Goal: Task Accomplishment & Management: Use online tool/utility

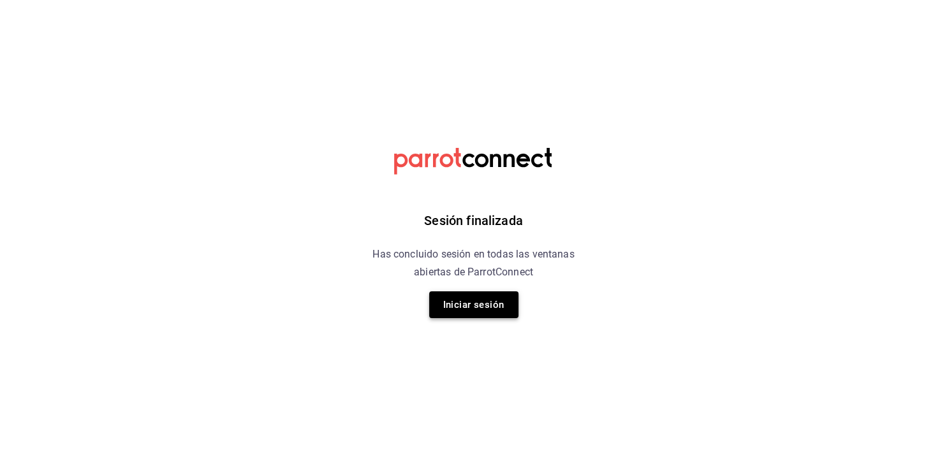
click at [489, 298] on button "Iniciar sesión" at bounding box center [473, 304] width 89 height 27
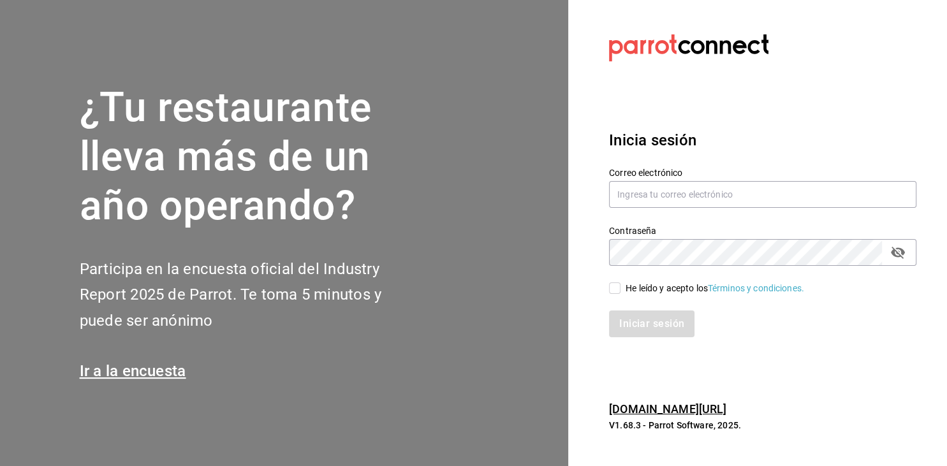
type input "mochomos.arcos@grupocosteno.com"
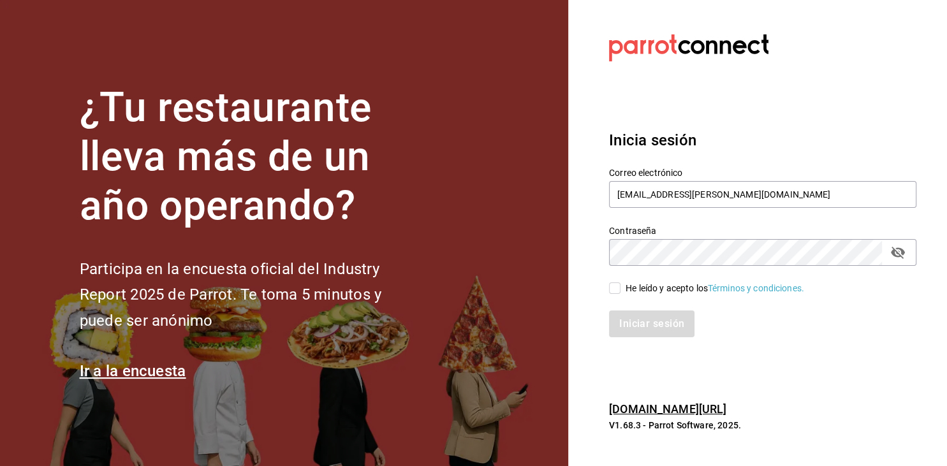
click at [615, 286] on input "He leído y acepto los Términos y condiciones." at bounding box center [614, 287] width 11 height 11
checkbox input "true"
click at [657, 333] on button "Iniciar sesión" at bounding box center [652, 324] width 87 height 27
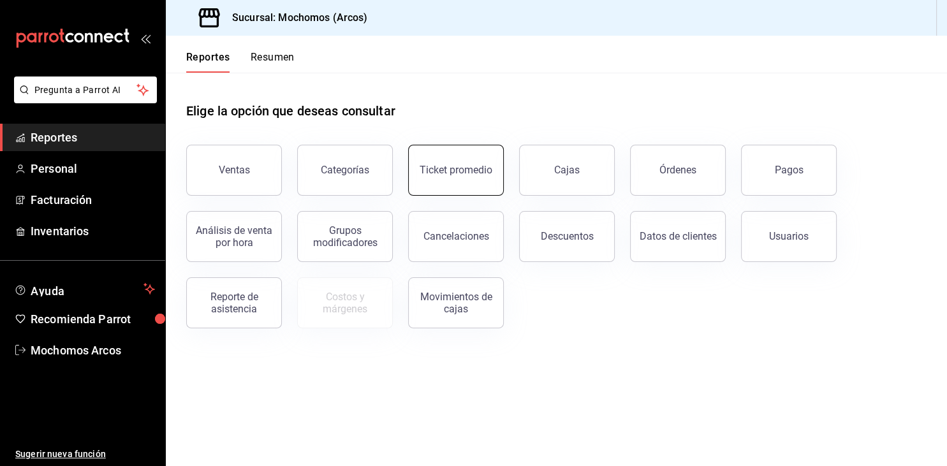
click at [444, 185] on button "Ticket promedio" at bounding box center [456, 170] width 96 height 51
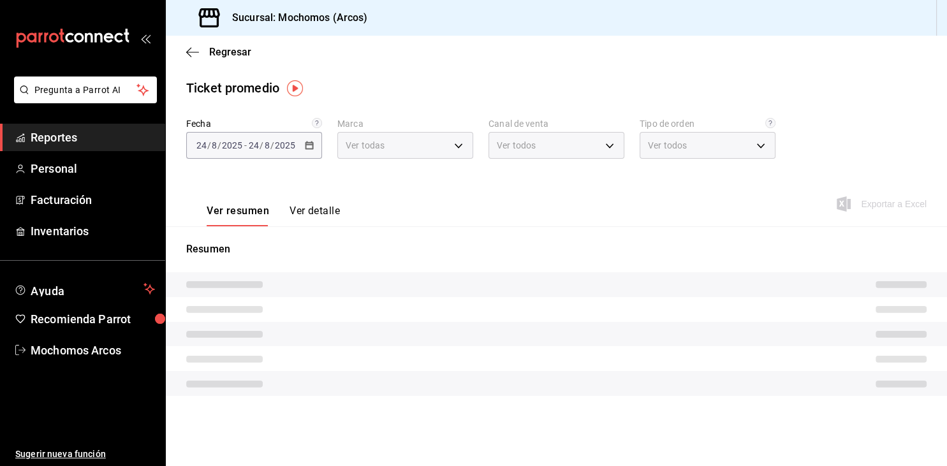
type input "dd36a3dd-8c35-4563-bc3a-0ae6137ce787"
type input "PARROT,UBER_EATS,RAPPI,DIDI_FOOD,ONLINE"
type input "c6b8ee8d-4955-4723-bae1-372b147e207b,27be71f3-ce18-4cfa-bd3b-e966efc6a73f,EXTER…"
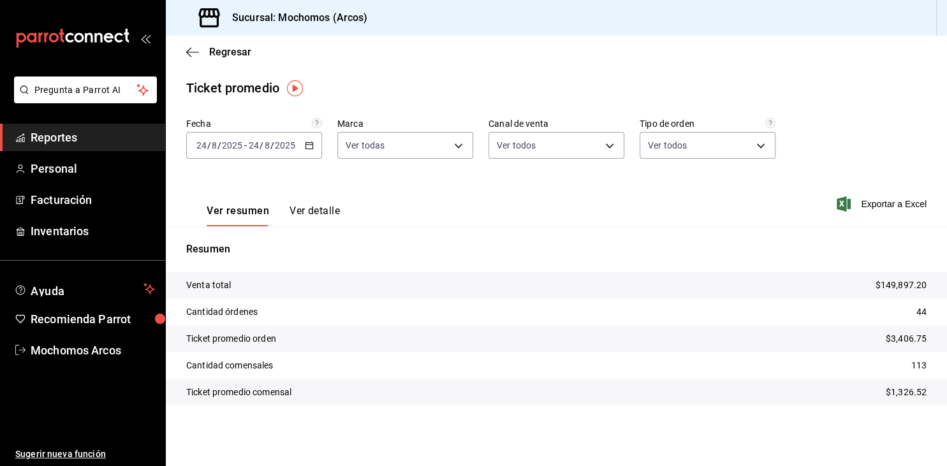
click at [305, 146] on div "[DATE] [DATE] - [DATE] [DATE]" at bounding box center [254, 145] width 136 height 27
click at [537, 188] on div "Ver resumen Ver detalle Exportar a Excel" at bounding box center [556, 200] width 781 height 52
click at [309, 145] on icon "button" at bounding box center [309, 145] width 9 height 9
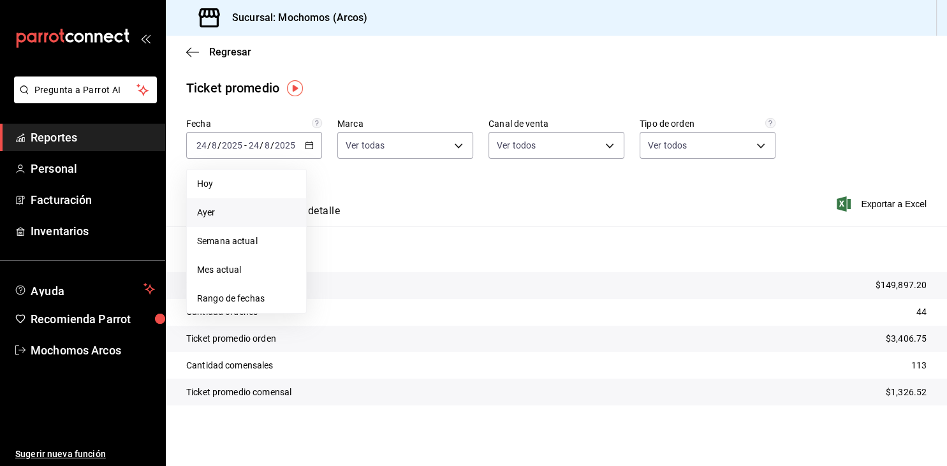
click at [205, 211] on span "Ayer" at bounding box center [246, 212] width 99 height 13
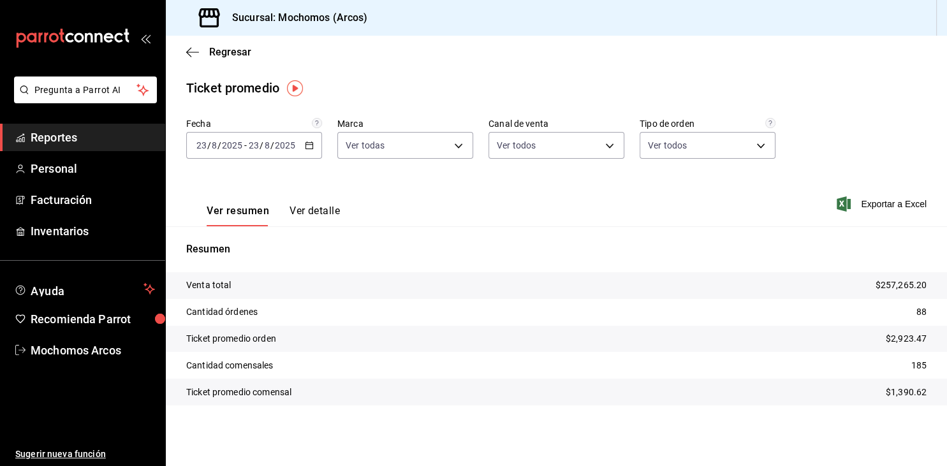
click at [55, 130] on span "Reportes" at bounding box center [93, 137] width 124 height 17
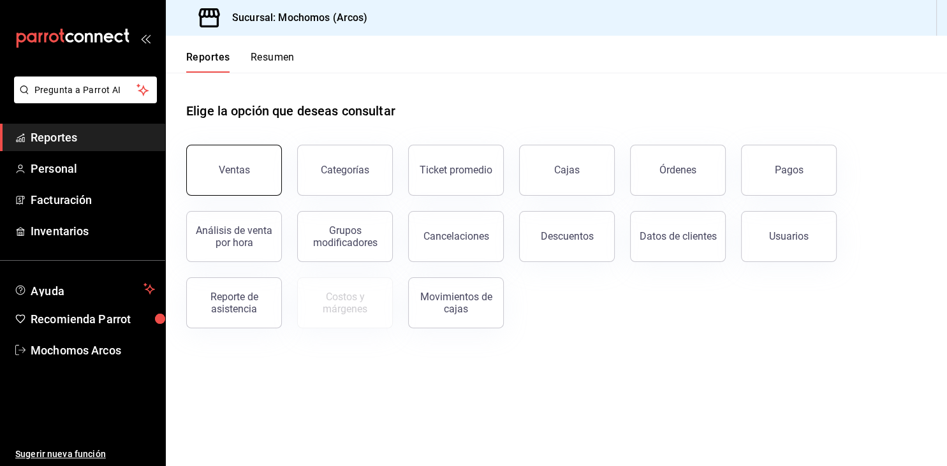
click at [257, 175] on button "Ventas" at bounding box center [234, 170] width 96 height 51
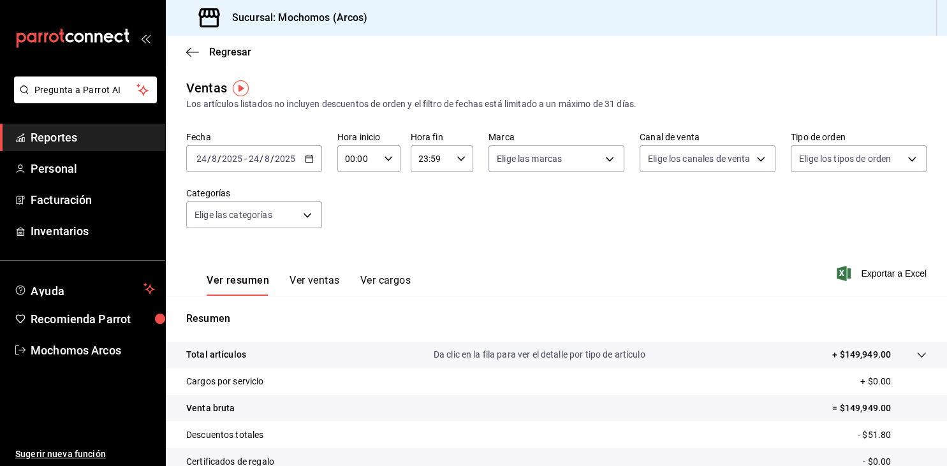
click at [375, 159] on input "00:00" at bounding box center [357, 159] width 41 height 26
click at [353, 254] on span "05" at bounding box center [353, 249] width 11 height 10
type input "05:00"
click at [442, 162] on div at bounding box center [473, 233] width 947 height 466
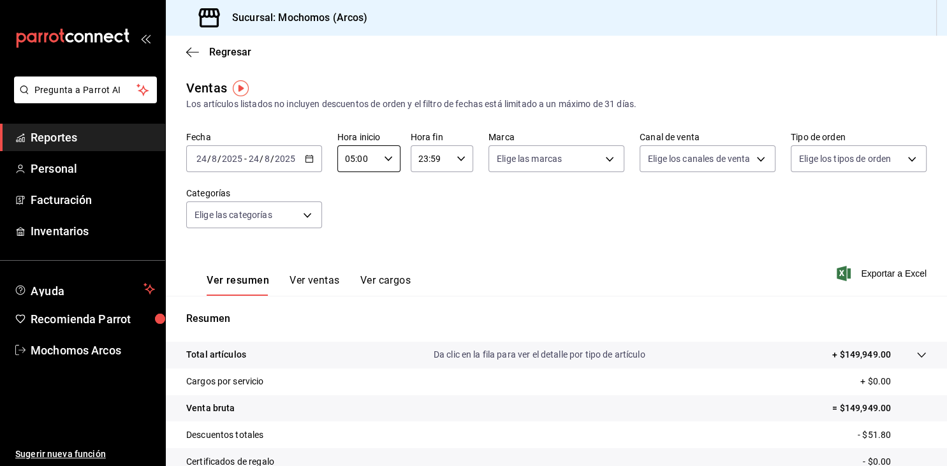
click at [443, 163] on input "23:59" at bounding box center [431, 159] width 41 height 26
click at [430, 223] on span "04" at bounding box center [426, 222] width 11 height 10
type input "04:59"
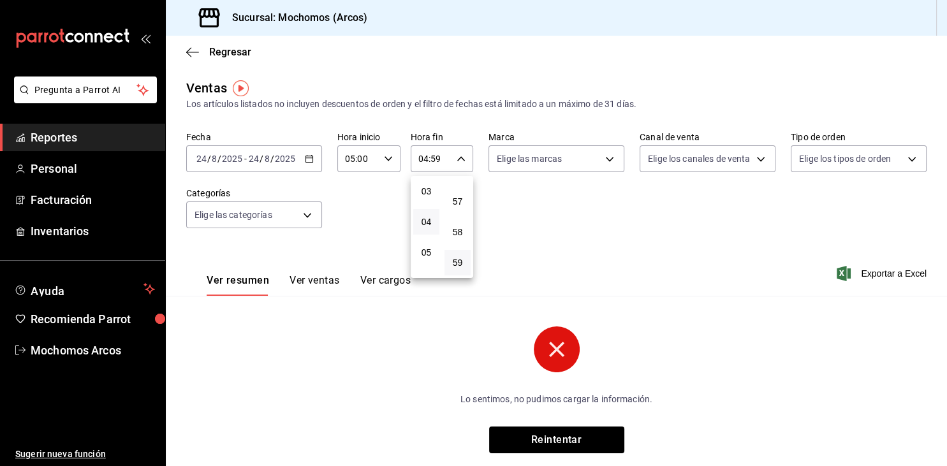
click at [309, 164] on div at bounding box center [473, 233] width 947 height 466
click at [309, 164] on div "[DATE] [DATE] - [DATE] [DATE]" at bounding box center [254, 158] width 136 height 27
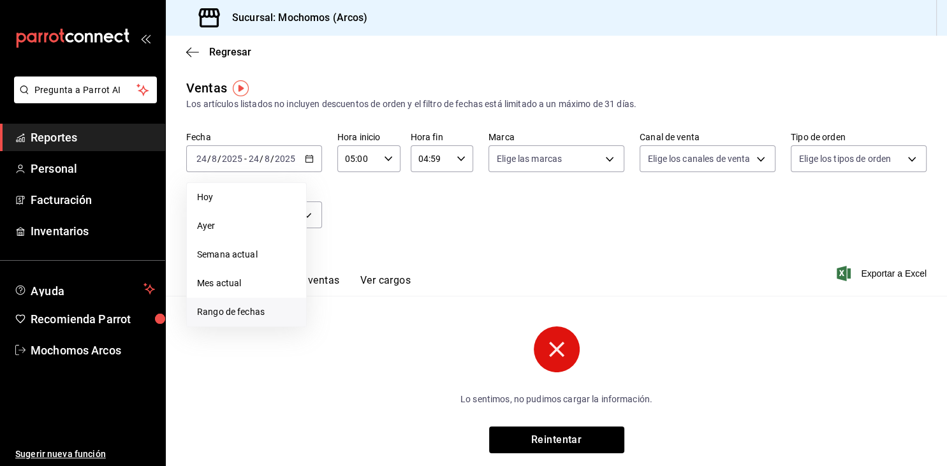
click at [222, 311] on span "Rango de fechas" at bounding box center [246, 311] width 99 height 13
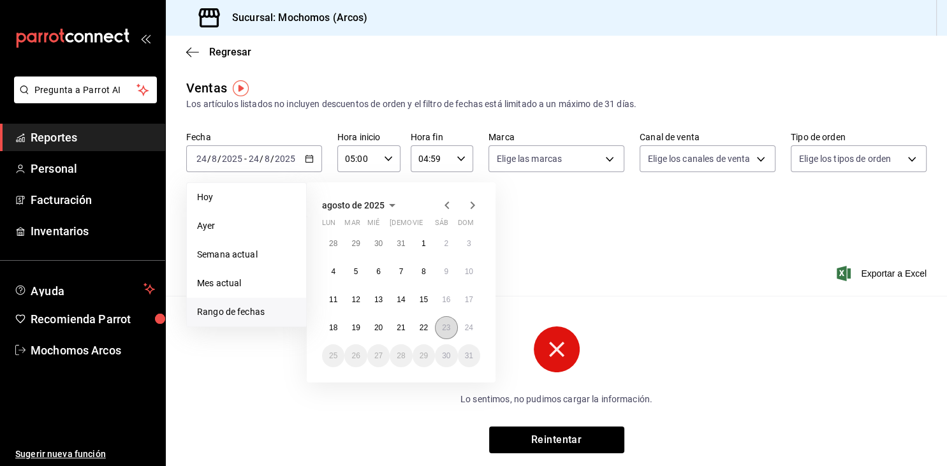
click at [446, 331] on abbr "23" at bounding box center [446, 327] width 8 height 9
click at [470, 334] on button "24" at bounding box center [469, 327] width 22 height 23
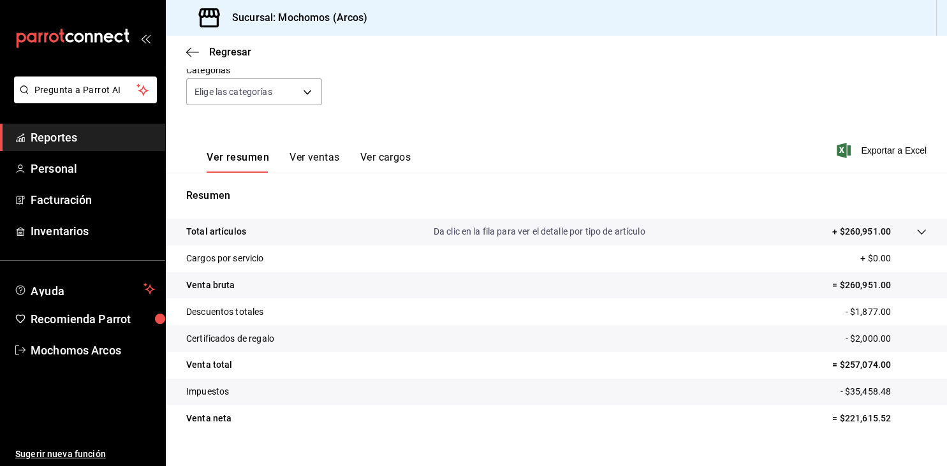
scroll to position [145, 0]
